Goal: Transaction & Acquisition: Obtain resource

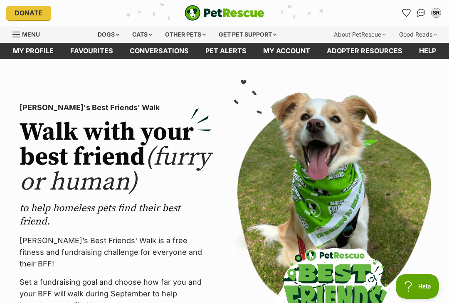
click at [102, 36] on div "Dogs" at bounding box center [108, 34] width 33 height 17
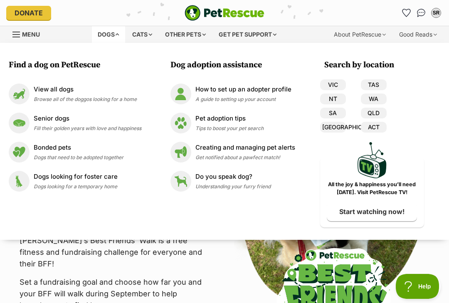
click at [335, 130] on link "[GEOGRAPHIC_DATA]" at bounding box center [333, 127] width 26 height 11
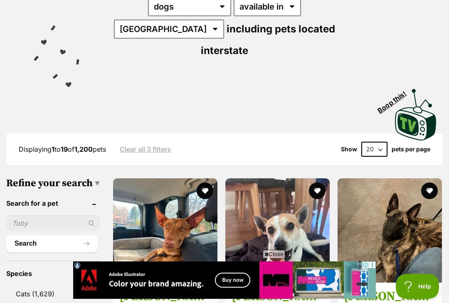
click at [28, 215] on input "text" at bounding box center [53, 223] width 94 height 16
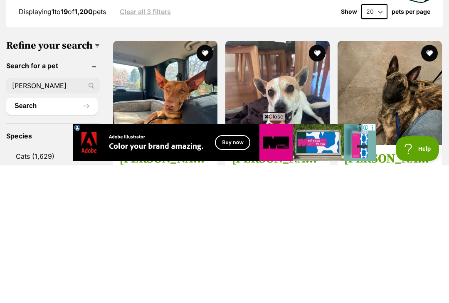
type input "[PERSON_NAME]"
click at [39, 235] on button "Search" at bounding box center [51, 243] width 91 height 17
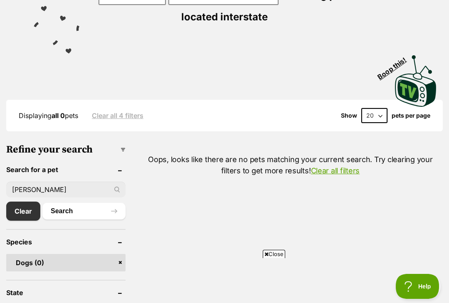
scroll to position [146, 0]
click at [80, 214] on button "Search" at bounding box center [83, 212] width 83 height 17
